Goal: Task Accomplishment & Management: Manage account settings

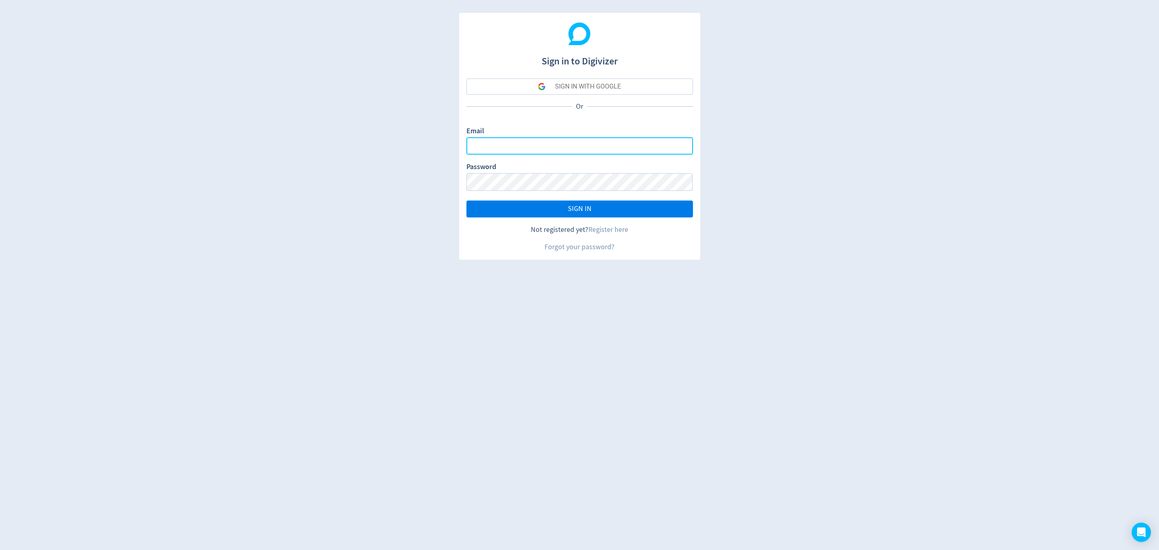
type input "[EMAIL_ADDRESS][PERSON_NAME][DOMAIN_NAME]"
click at [579, 212] on span "SIGN IN" at bounding box center [580, 208] width 24 height 7
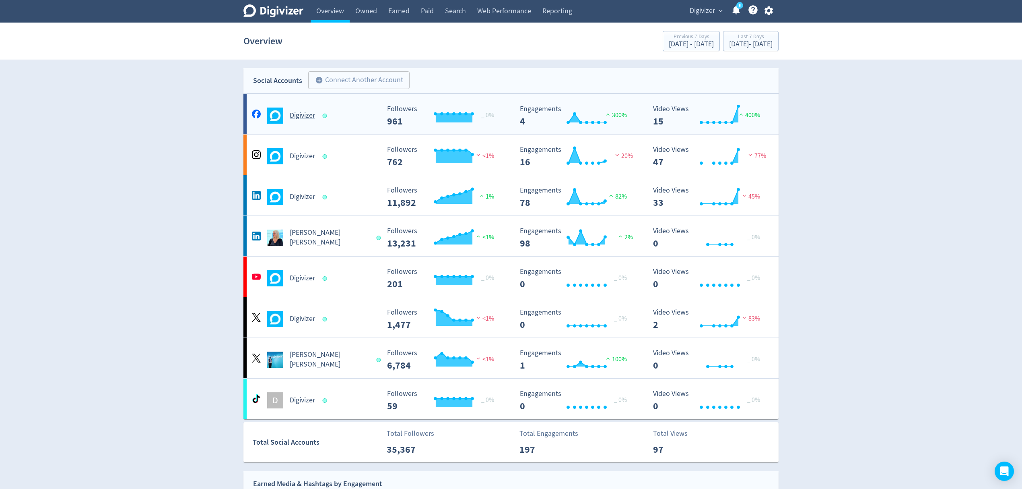
click at [366, 120] on div "Digivizer" at bounding box center [315, 115] width 130 height 16
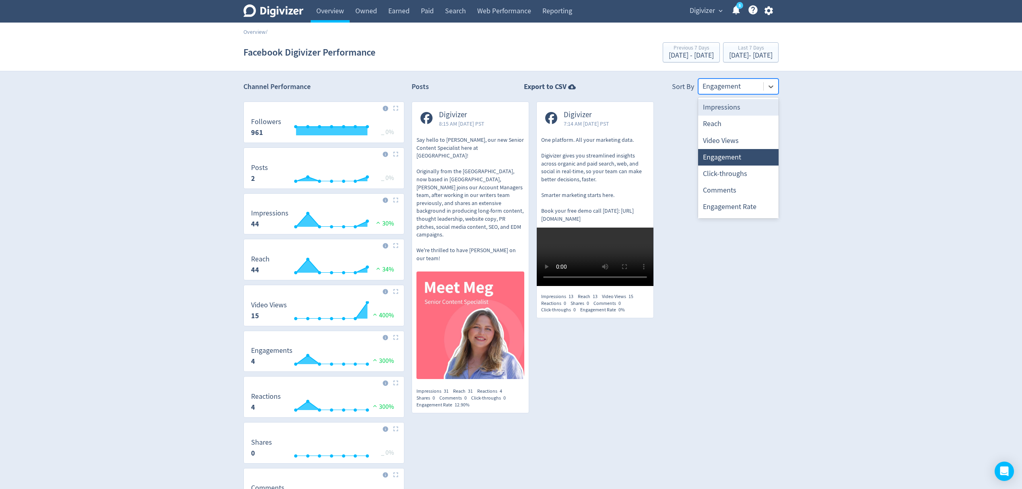
click at [726, 86] on div at bounding box center [731, 86] width 57 height 12
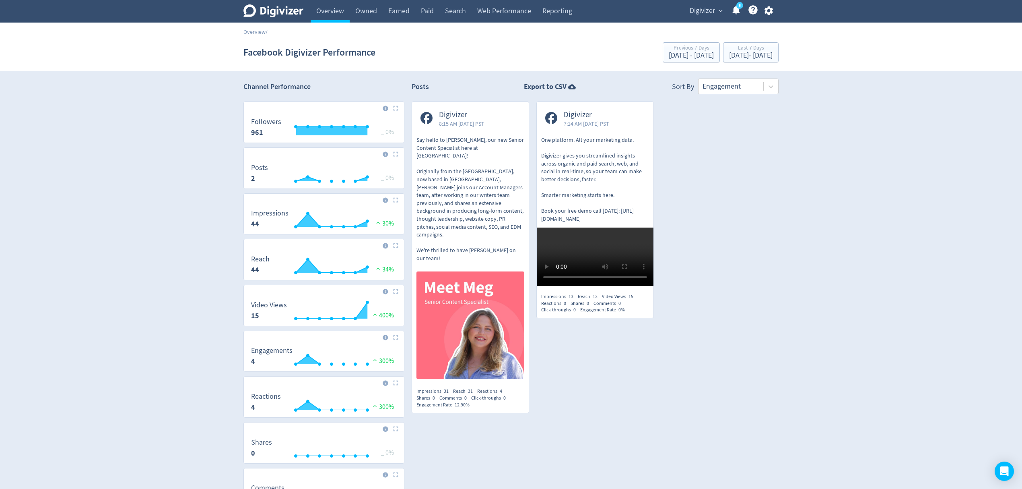
click at [750, 264] on div "Digivizer 8:15 AM Thu 2-Oct-25 PST Say hello to Meg, our new Senior Content Spe…" at bounding box center [591, 260] width 374 height 319
click at [324, 6] on link "Overview" at bounding box center [330, 11] width 39 height 23
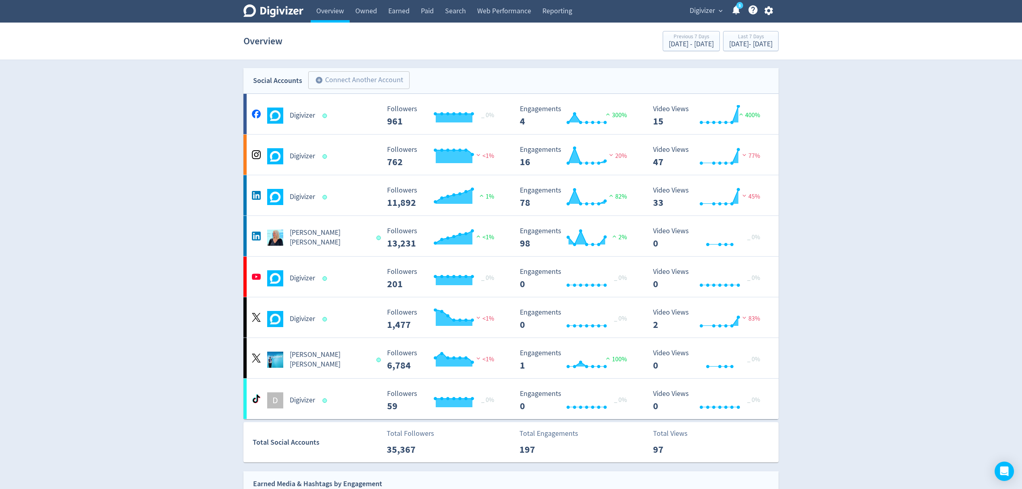
click at [716, 10] on button "Digivizer expand_more" at bounding box center [706, 10] width 38 height 13
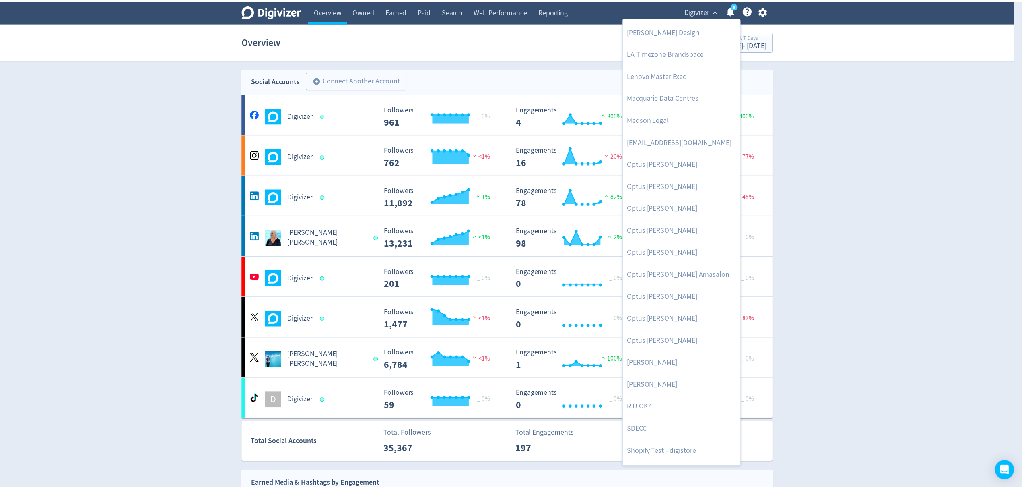
scroll to position [393, 0]
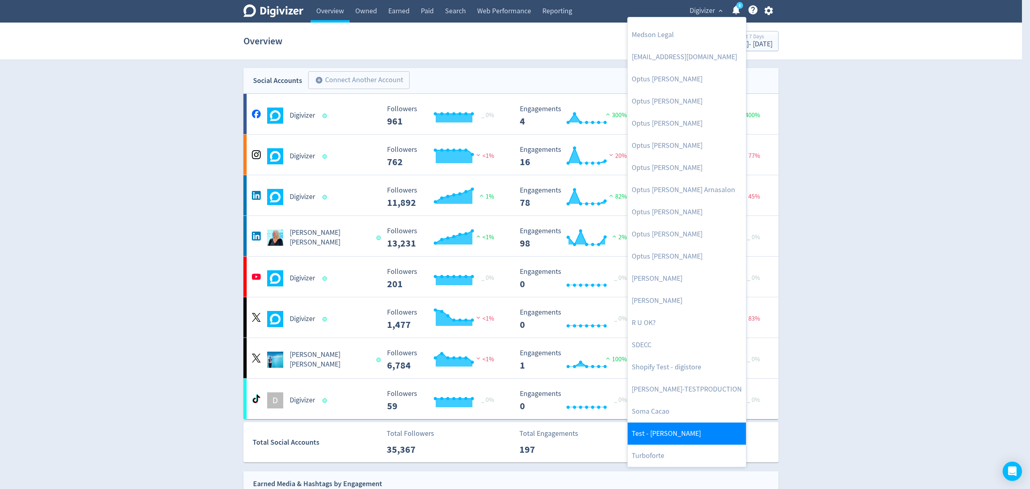
click at [646, 433] on link "Test - [PERSON_NAME]" at bounding box center [687, 433] width 118 height 22
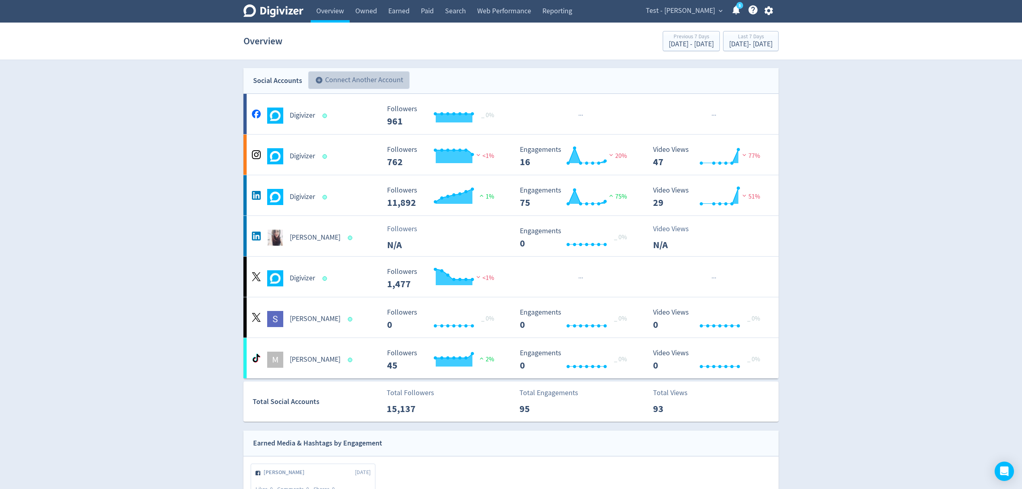
click at [378, 81] on button "add_circle Connect Another Account" at bounding box center [358, 80] width 101 height 18
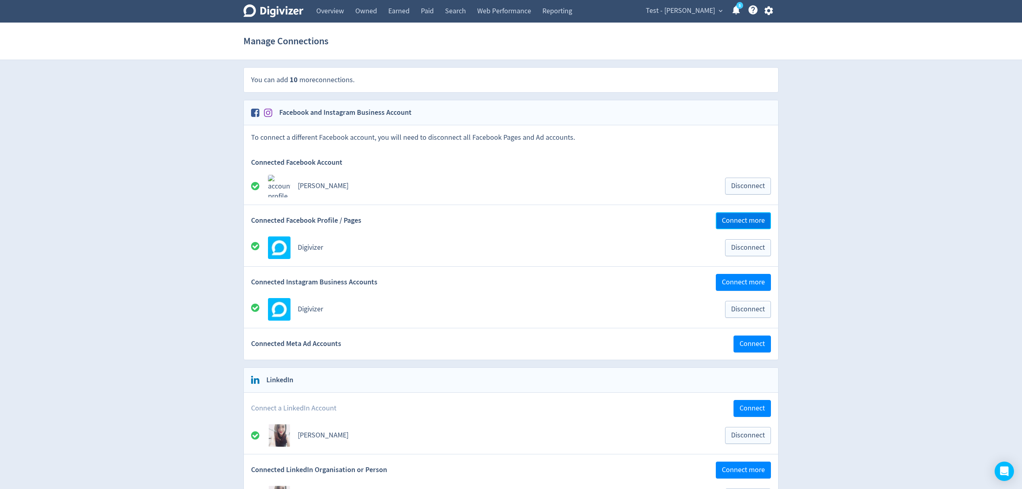
click at [758, 221] on span "Connect more" at bounding box center [743, 220] width 43 height 7
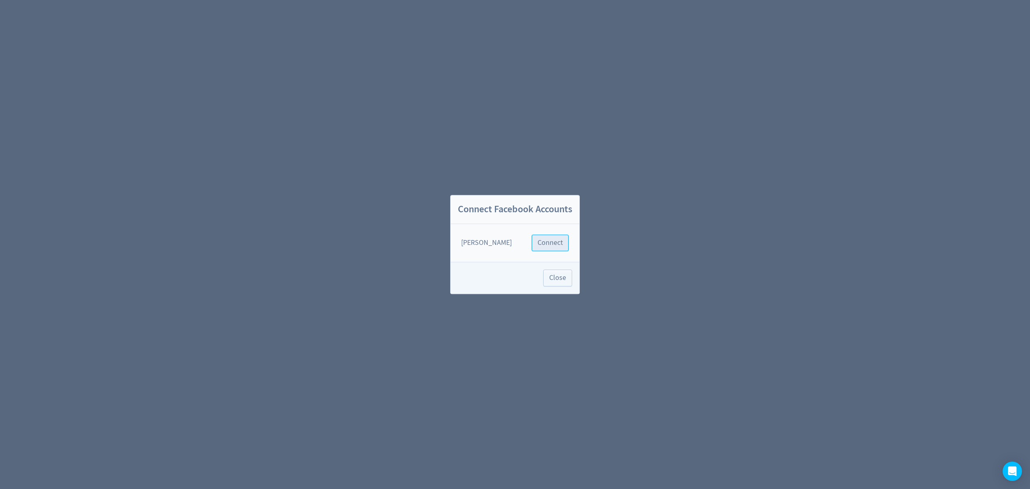
click at [543, 242] on span "Connect" at bounding box center [550, 242] width 25 height 7
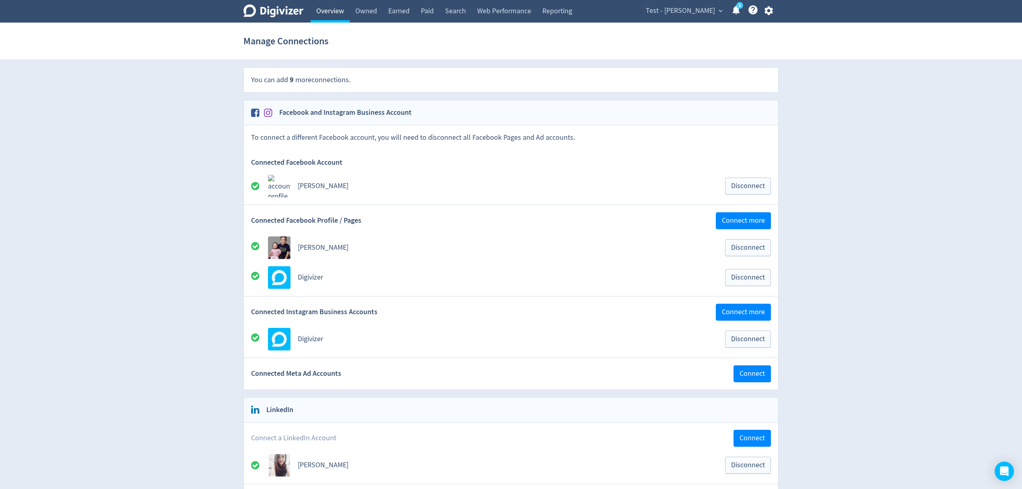
click at [323, 10] on link "Overview" at bounding box center [330, 11] width 39 height 23
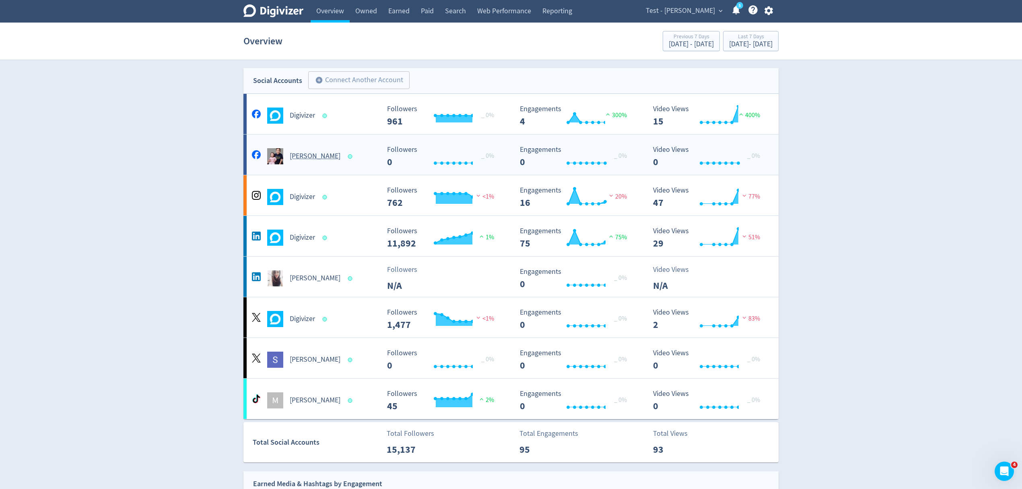
click at [361, 160] on div "[PERSON_NAME]" at bounding box center [315, 156] width 130 height 16
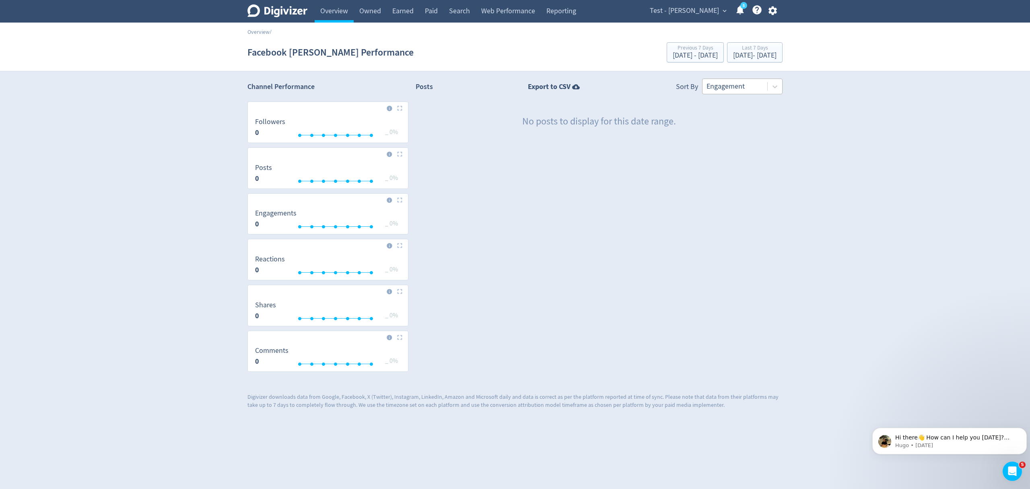
click at [734, 89] on div at bounding box center [735, 86] width 57 height 12
